Goal: Task Accomplishment & Management: Manage account settings

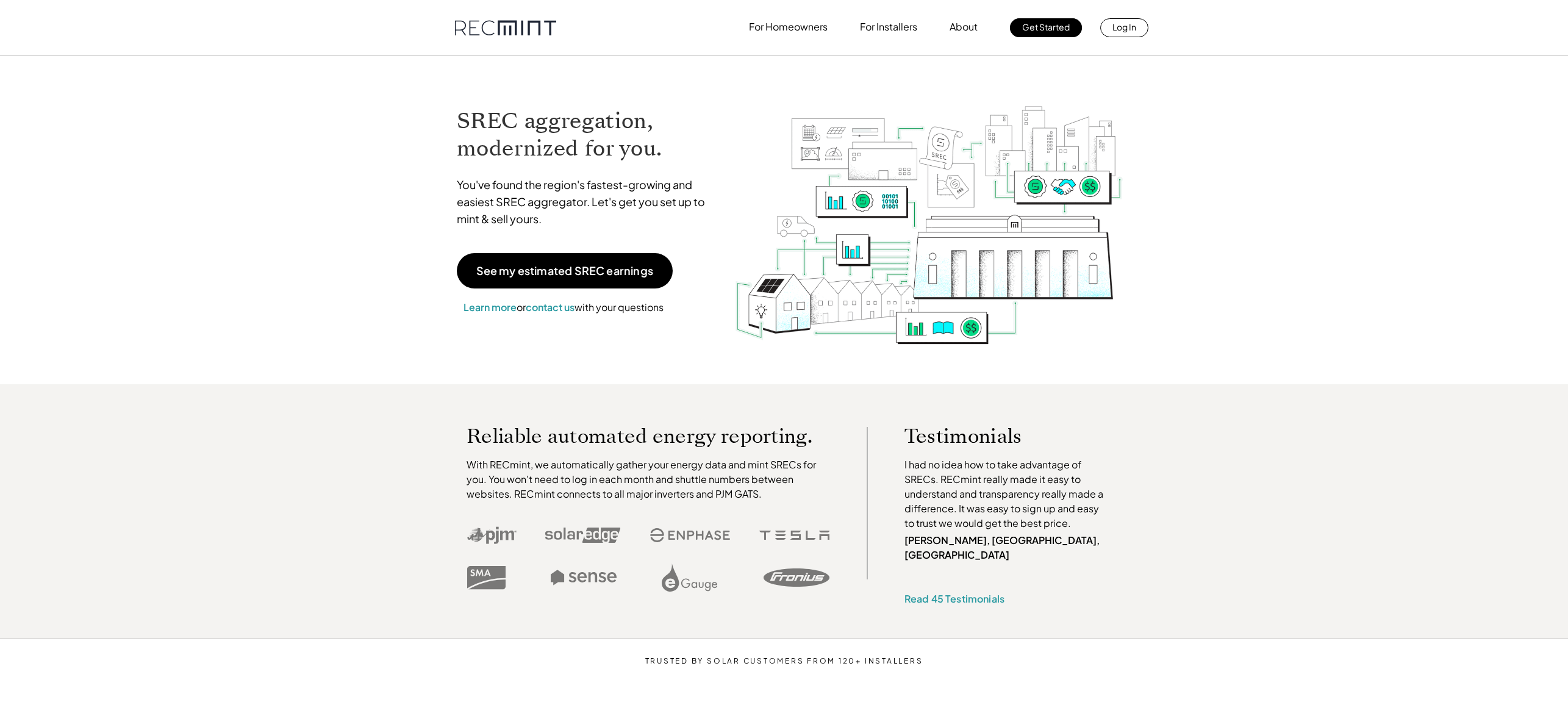
click at [1112, 29] on link "Log In" at bounding box center [1124, 27] width 48 height 19
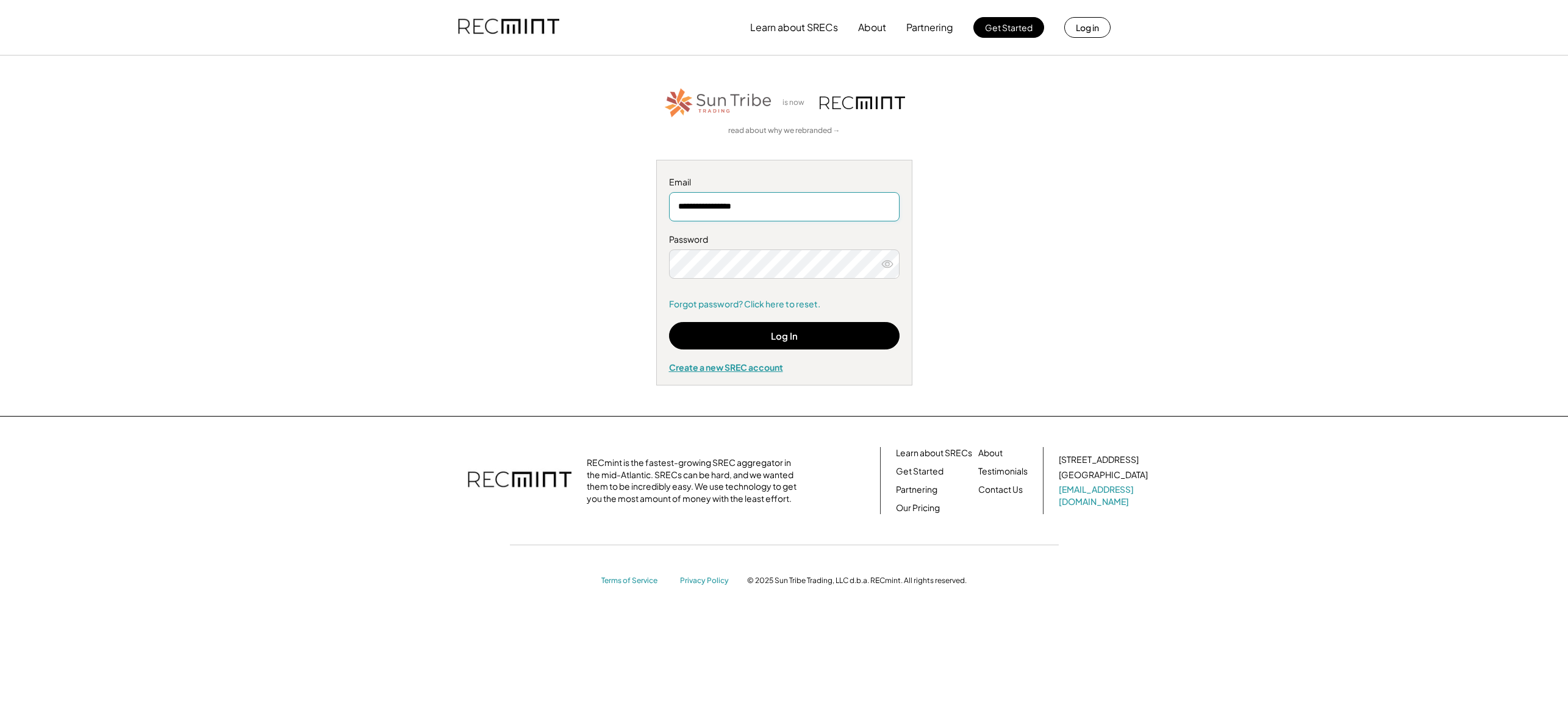
click at [702, 336] on button "Log In" at bounding box center [784, 336] width 231 height 27
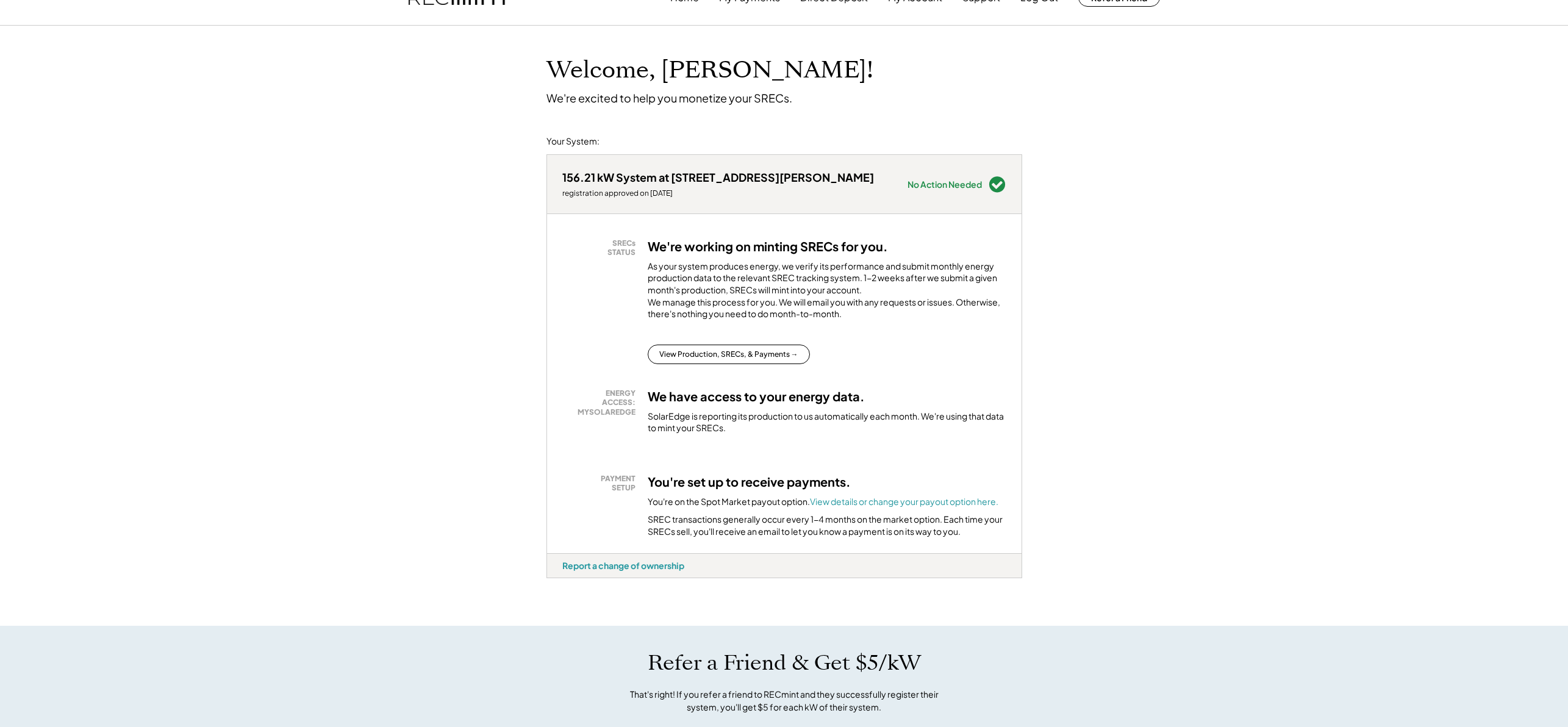
scroll to position [63, 0]
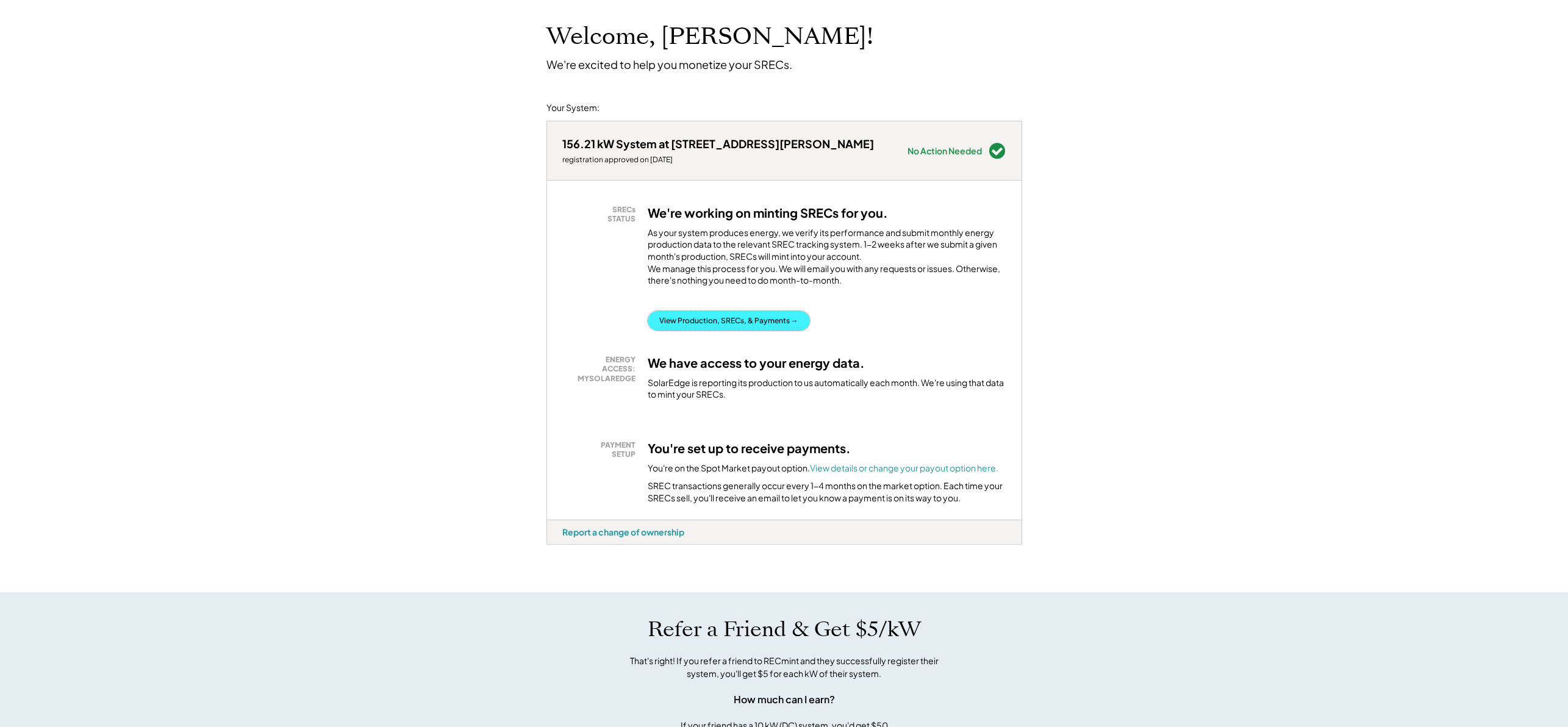
click at [731, 326] on button "View Production, SRECs, & Payments →" at bounding box center [729, 321] width 162 height 20
